Goal: Navigation & Orientation: Find specific page/section

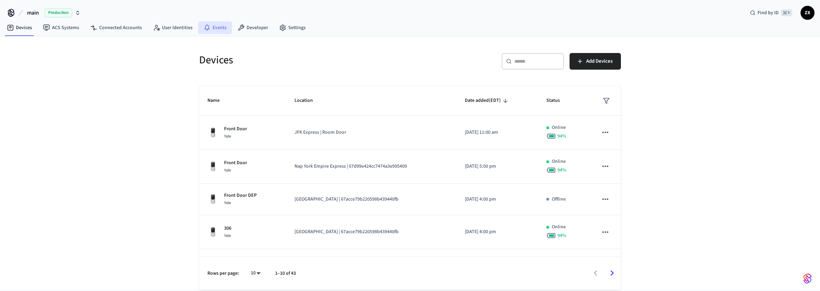
click at [216, 31] on link "Events" at bounding box center [215, 28] width 34 height 12
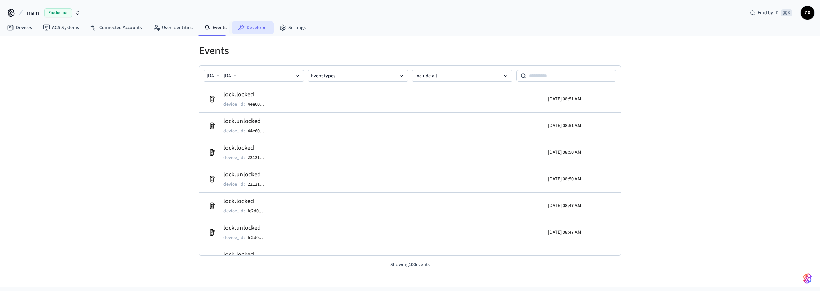
click at [252, 32] on link "Developer" at bounding box center [253, 28] width 42 height 12
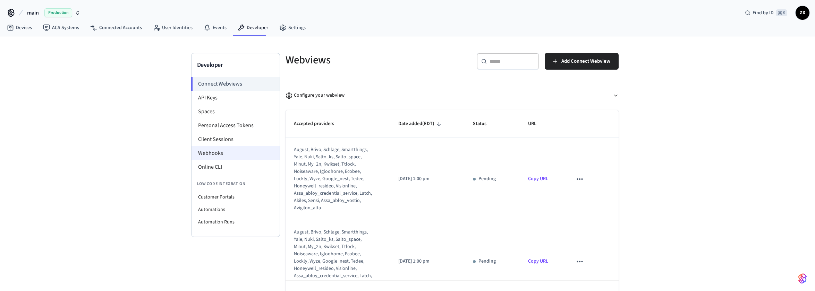
click at [224, 149] on li "Webhooks" at bounding box center [235, 153] width 88 height 14
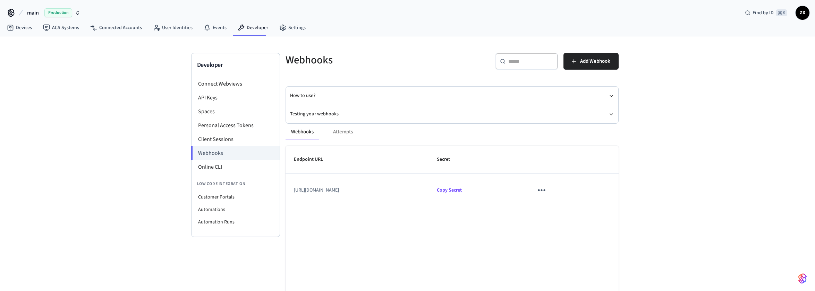
click at [547, 188] on icon "sticky table" at bounding box center [541, 190] width 11 height 11
click at [571, 188] on div at bounding box center [410, 145] width 820 height 291
click at [340, 134] on div "Webhooks Attempts" at bounding box center [452, 132] width 333 height 17
click at [239, 86] on li "Connect Webviews" at bounding box center [235, 84] width 88 height 14
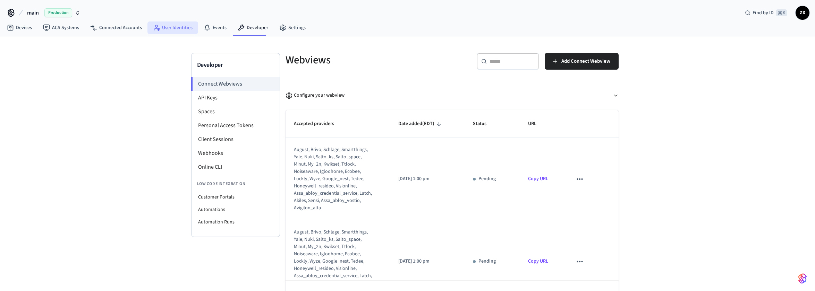
click at [170, 30] on link "User Identities" at bounding box center [172, 28] width 51 height 12
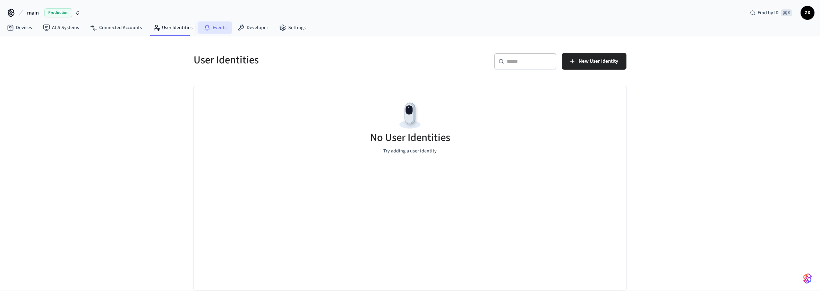
click at [227, 32] on link "Events" at bounding box center [215, 28] width 34 height 12
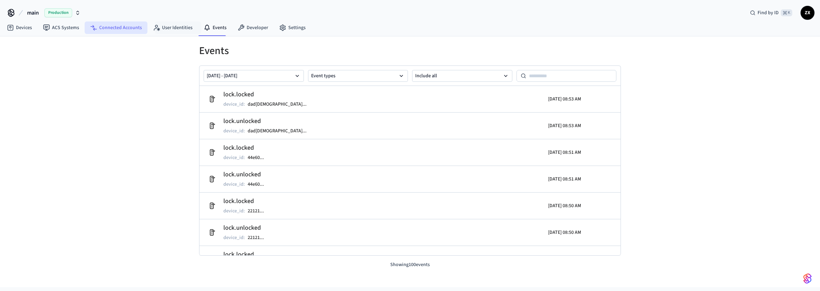
click at [131, 32] on link "Connected Accounts" at bounding box center [116, 28] width 63 height 12
